Goal: Information Seeking & Learning: Learn about a topic

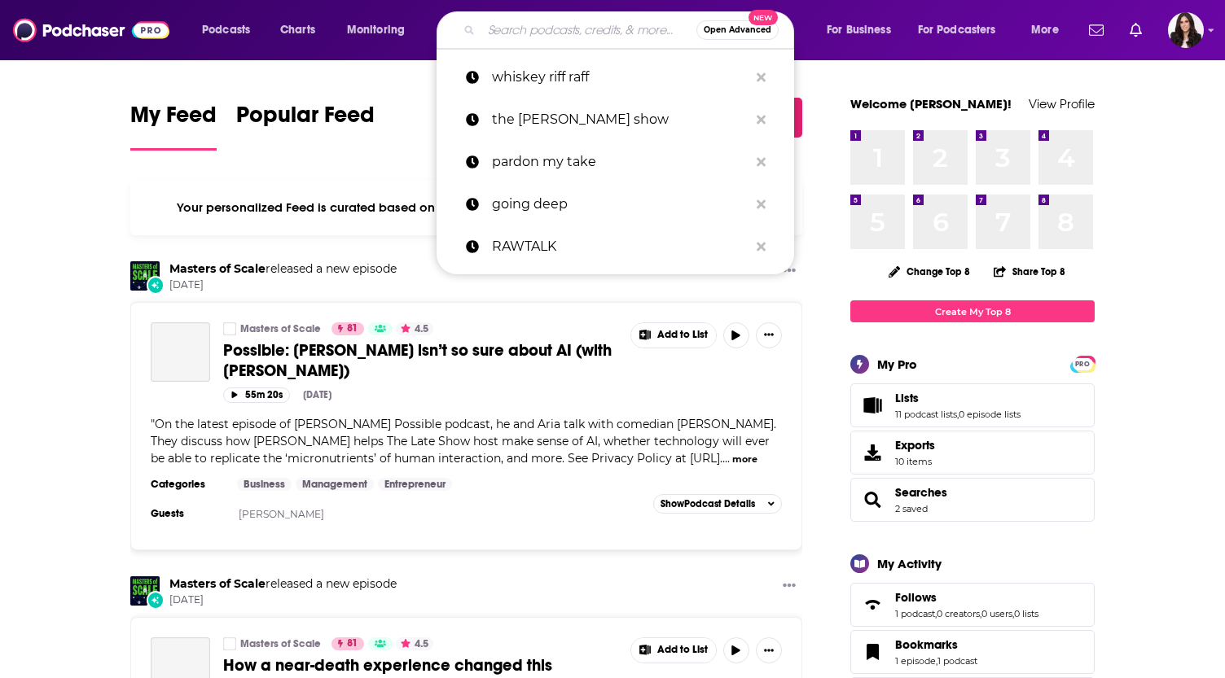
click at [577, 27] on input "Search podcasts, credits, & more..." at bounding box center [588, 30] width 215 height 26
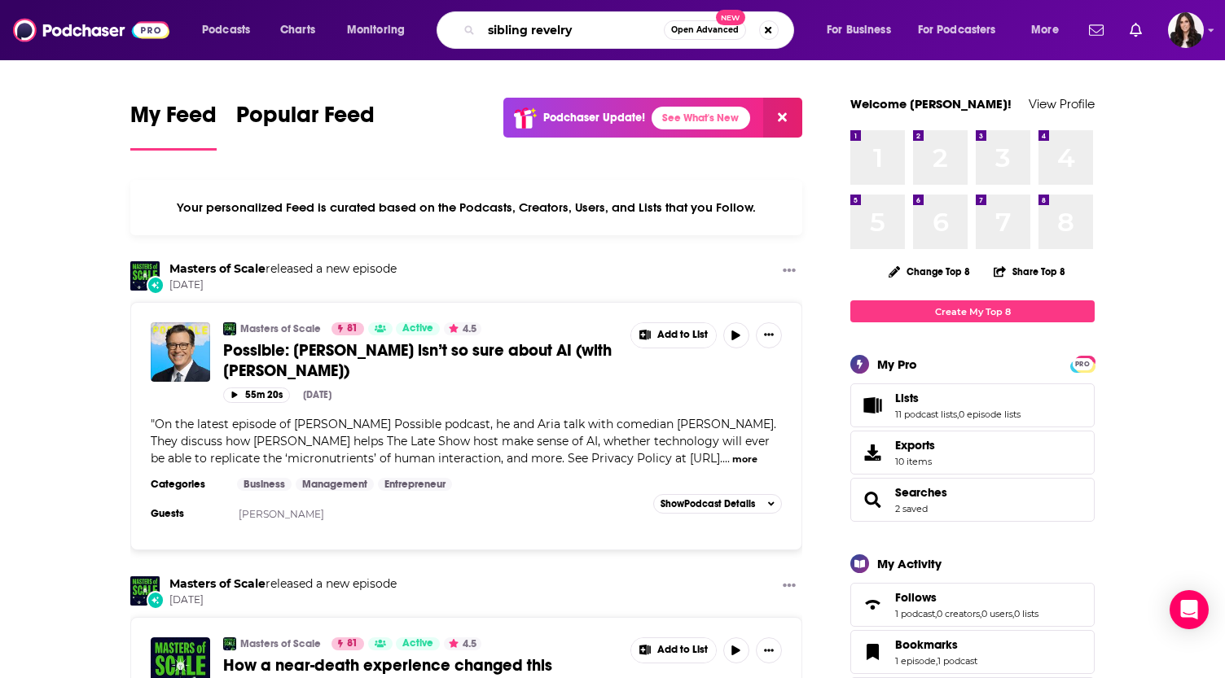
type input "sibling revelry"
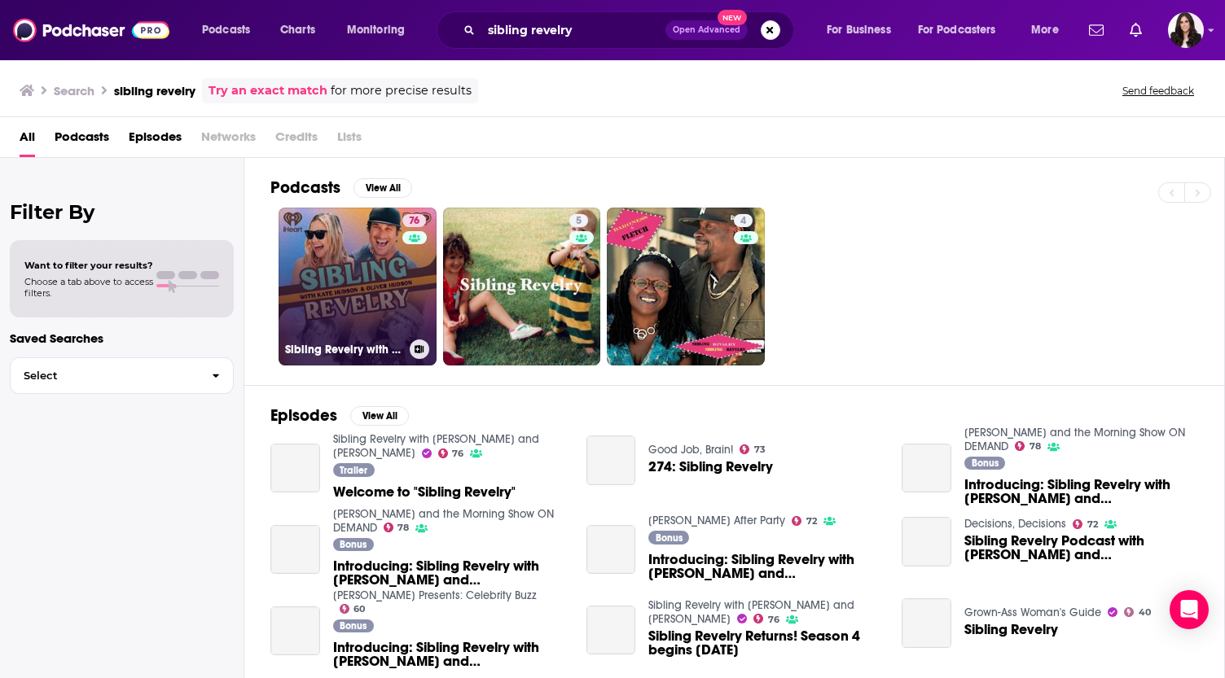
click at [363, 265] on link "76 Sibling Revelry with [PERSON_NAME] and [PERSON_NAME]" at bounding box center [358, 287] width 158 height 158
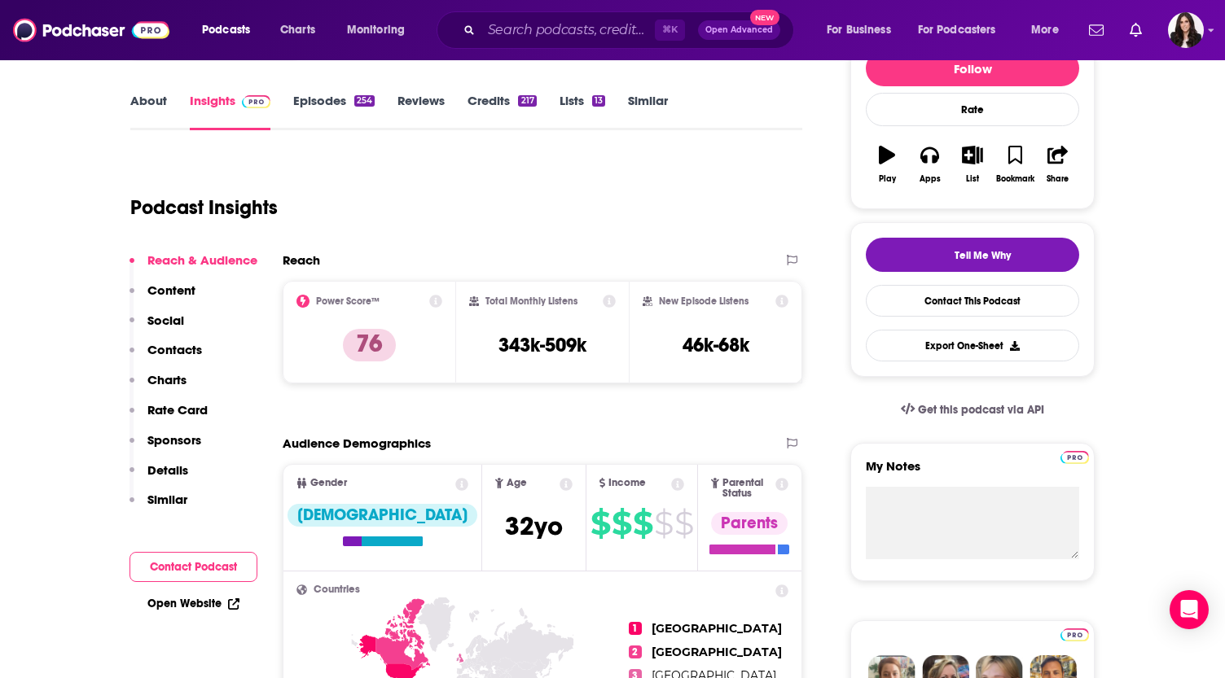
scroll to position [222, 0]
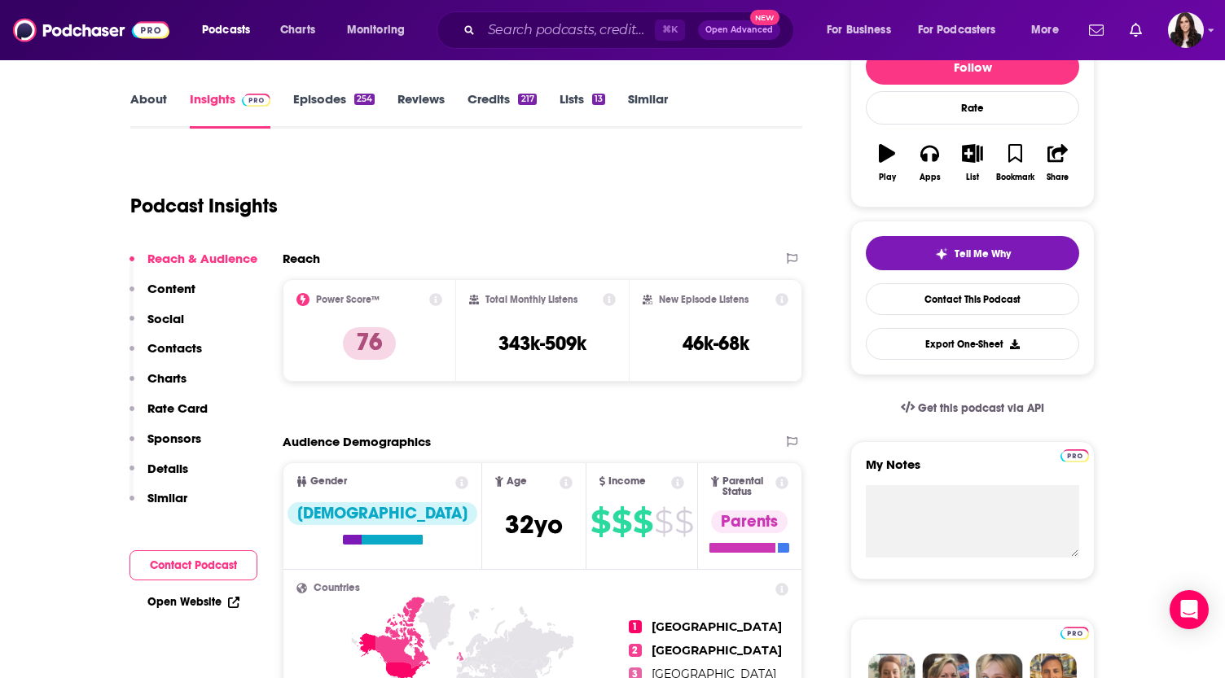
click at [152, 94] on link "About" at bounding box center [148, 109] width 37 height 37
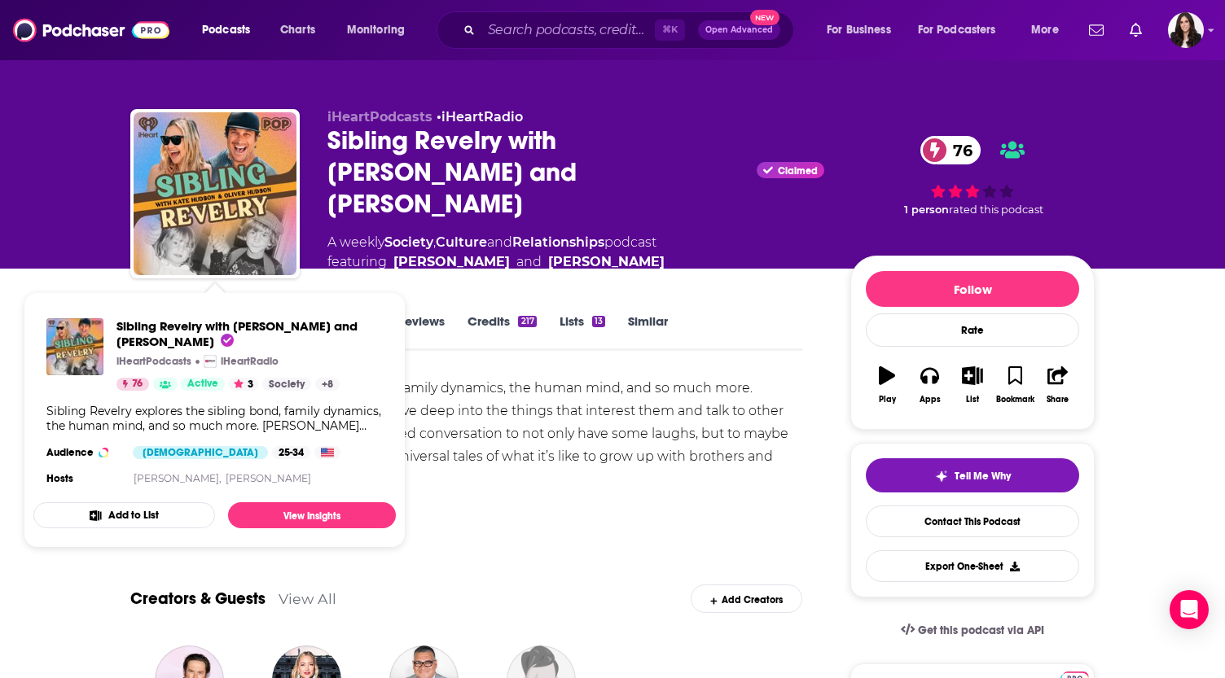
click at [574, 457] on div "Sibling Revelry explores the sibling bond, family dynamics, the human mind, and…" at bounding box center [466, 434] width 672 height 114
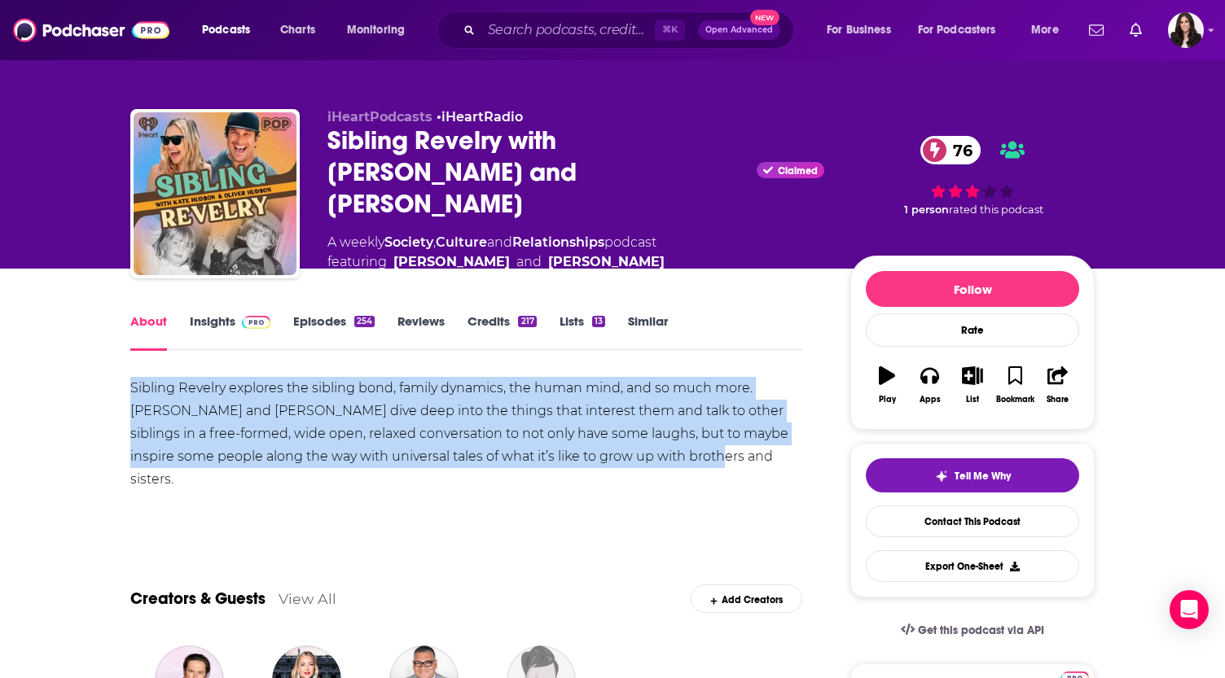
drag, startPoint x: 129, startPoint y: 382, endPoint x: 652, endPoint y: 459, distance: 528.4
copy div "Sibling Revelry explores the sibling bond, family dynamics, the human mind, and…"
click at [558, 37] on input "Search podcasts, credits, & more..." at bounding box center [567, 30] width 173 height 26
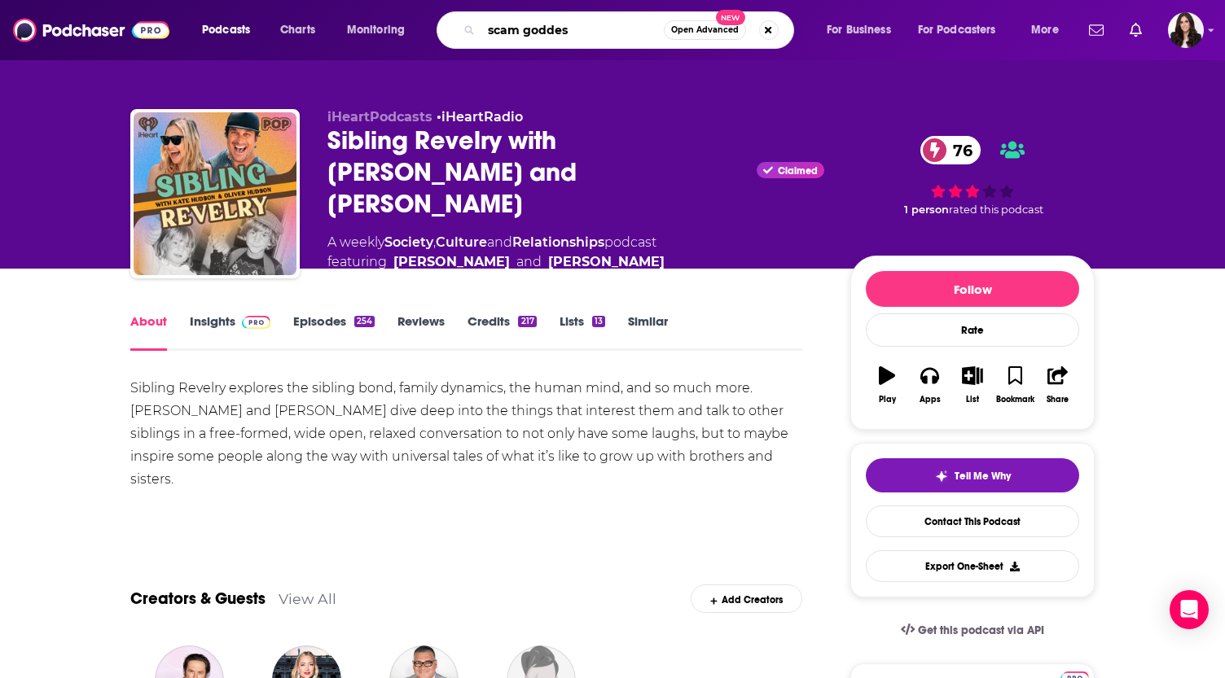
type input "scam goddess"
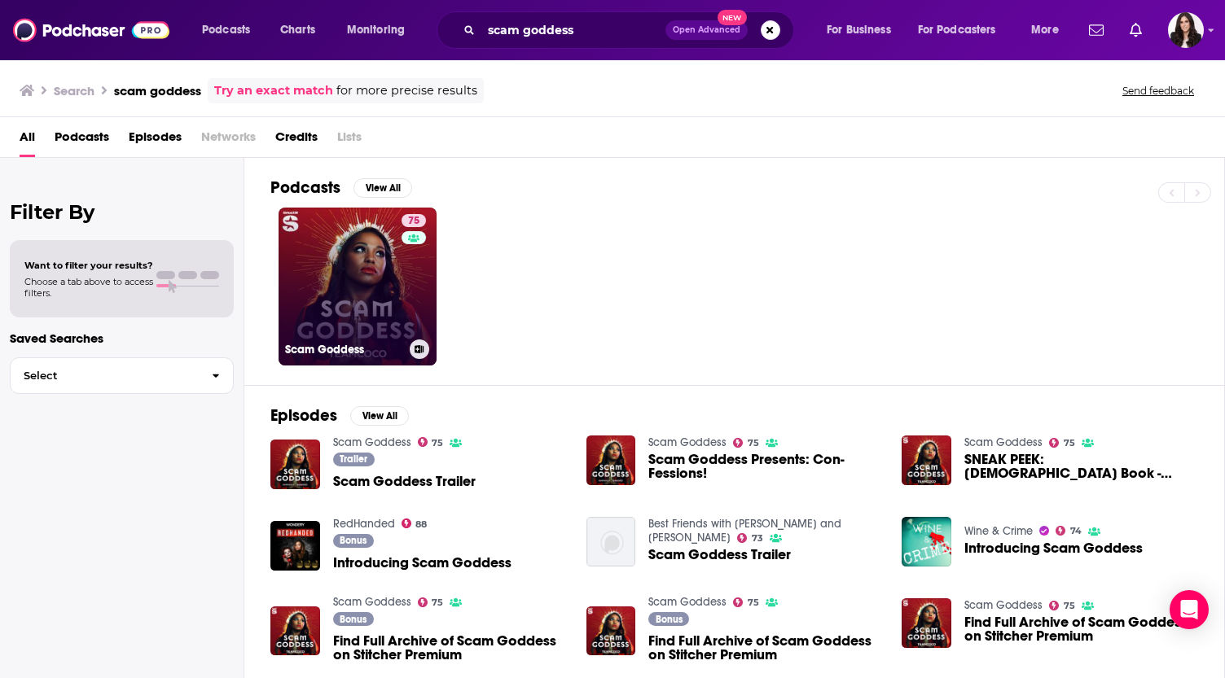
click at [362, 292] on link "75 Scam Goddess" at bounding box center [358, 287] width 158 height 158
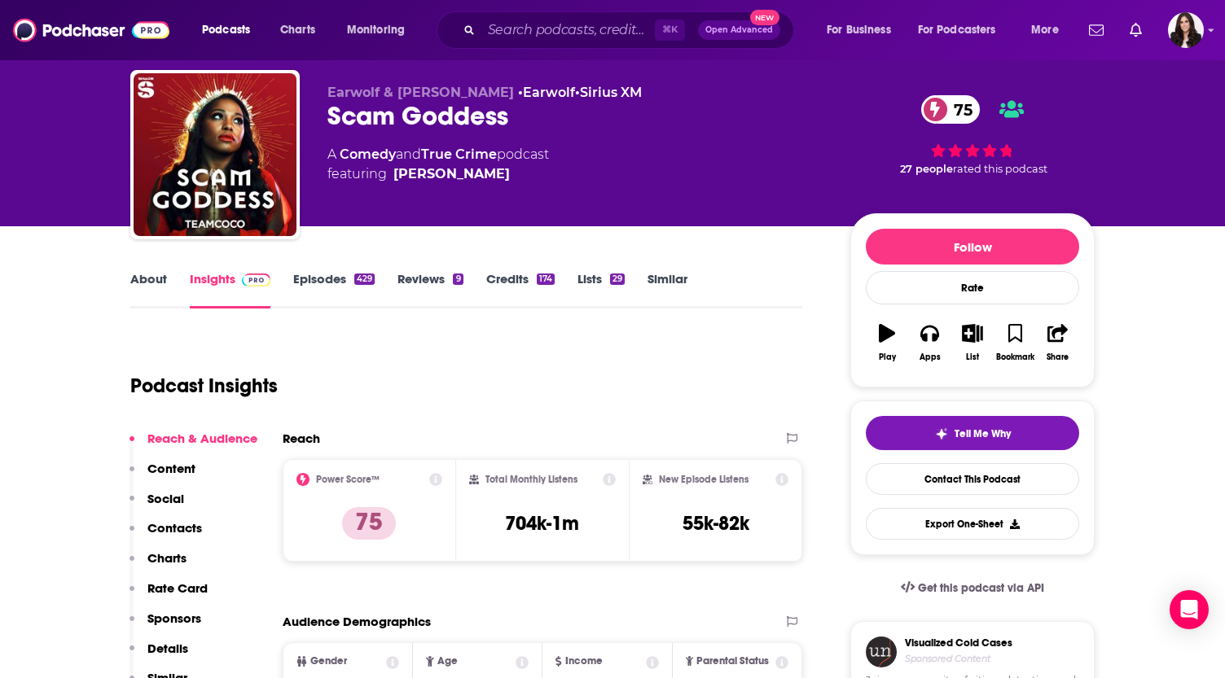
scroll to position [41, 0]
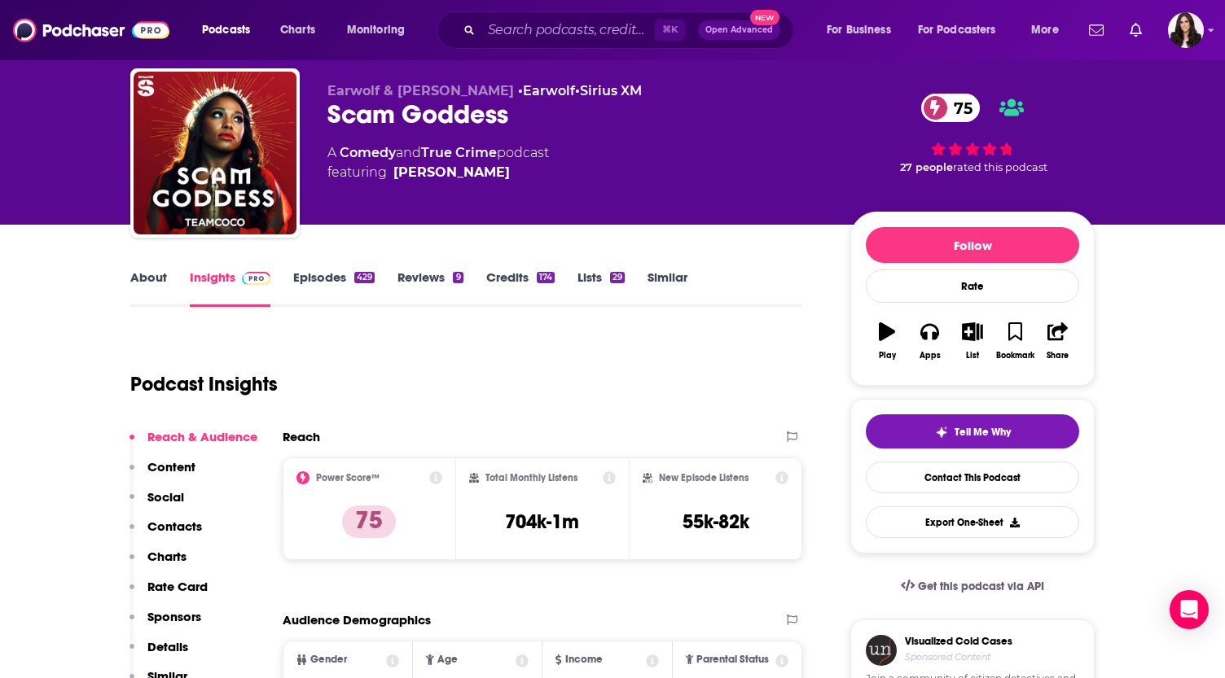
click at [155, 274] on link "About" at bounding box center [148, 288] width 37 height 37
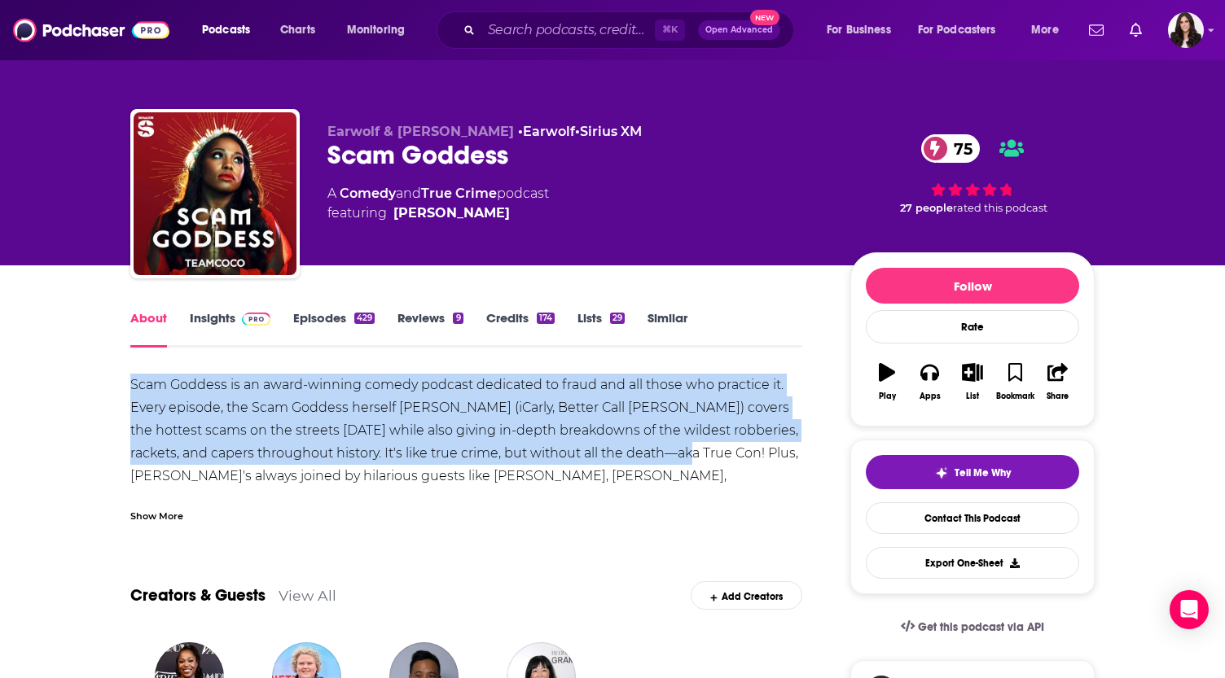
drag, startPoint x: 126, startPoint y: 380, endPoint x: 645, endPoint y: 457, distance: 524.5
copy div "Scam Goddess is an award-winning comedy podcast dedicated to fraud and all thos…"
click at [170, 514] on div "Show More" at bounding box center [156, 514] width 53 height 15
